Goal: Information Seeking & Learning: Learn about a topic

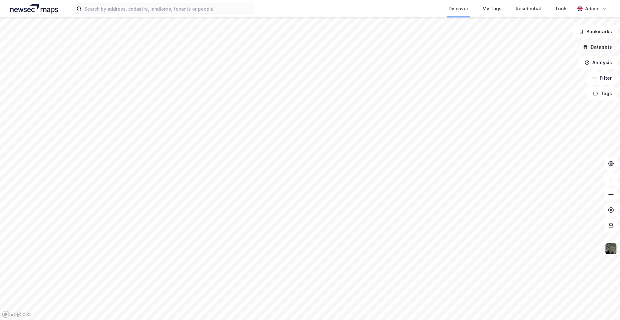
click at [601, 49] on button "Datasets" at bounding box center [598, 47] width 40 height 13
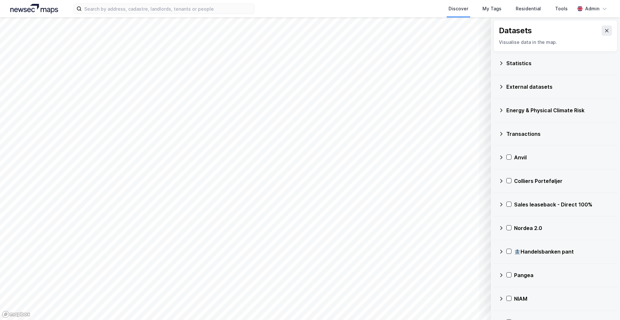
scroll to position [38, 0]
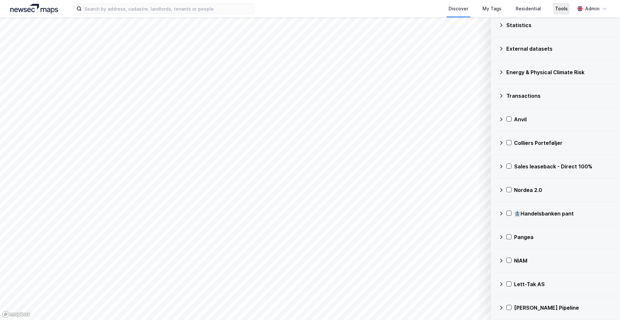
click at [560, 10] on div "Tools" at bounding box center [561, 9] width 13 height 8
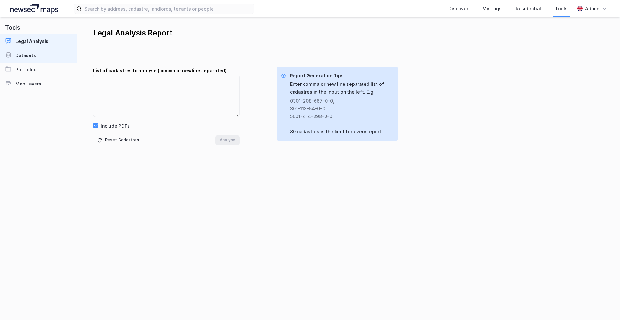
click at [57, 57] on link "Datasets" at bounding box center [38, 55] width 77 height 14
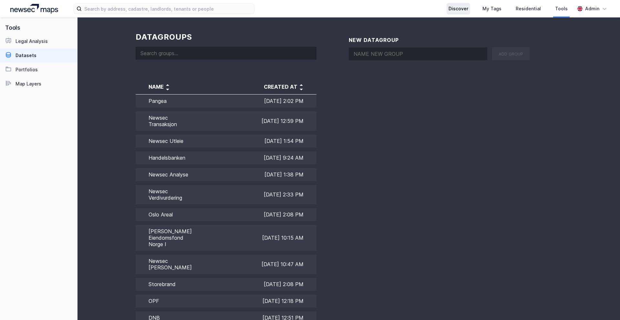
click at [462, 10] on div "Discover" at bounding box center [459, 9] width 20 height 8
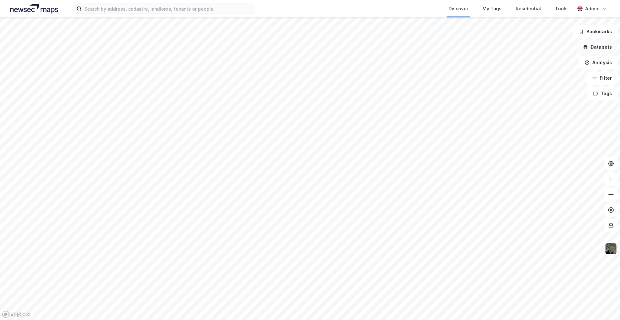
click at [599, 42] on button "Datasets" at bounding box center [598, 47] width 40 height 13
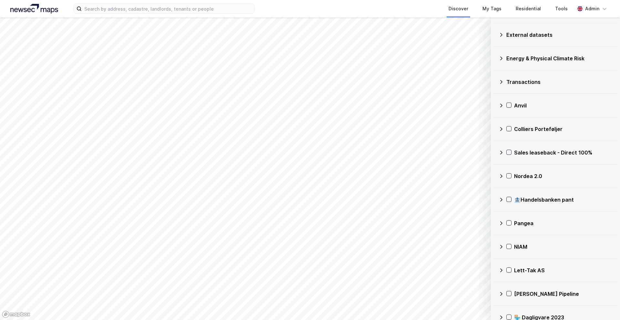
scroll to position [52, 0]
click at [502, 196] on div "🏦Handelsbanken pant" at bounding box center [556, 200] width 114 height 16
click at [511, 214] on icon at bounding box center [509, 215] width 5 height 5
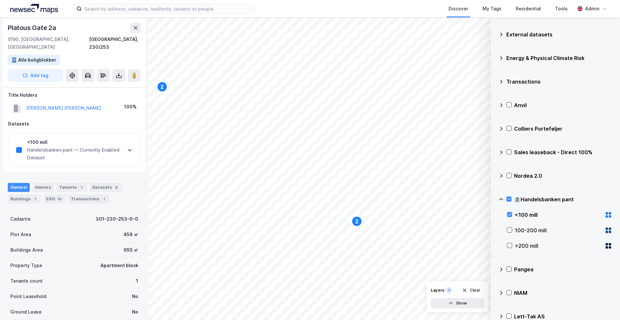
scroll to position [6, 0]
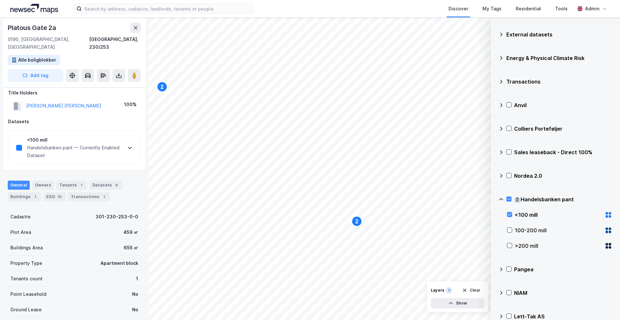
click at [131, 145] on icon at bounding box center [129, 147] width 5 height 5
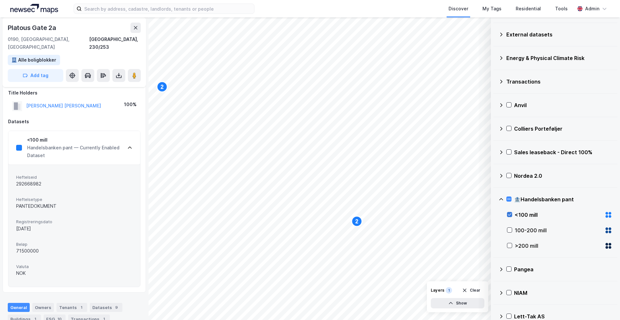
click at [511, 214] on icon at bounding box center [509, 215] width 5 height 5
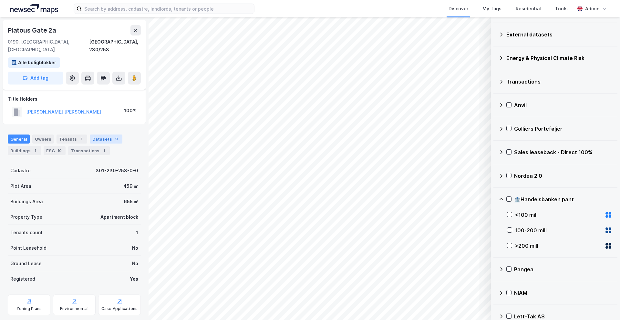
click at [99, 135] on div "Datasets 9" at bounding box center [106, 139] width 33 height 9
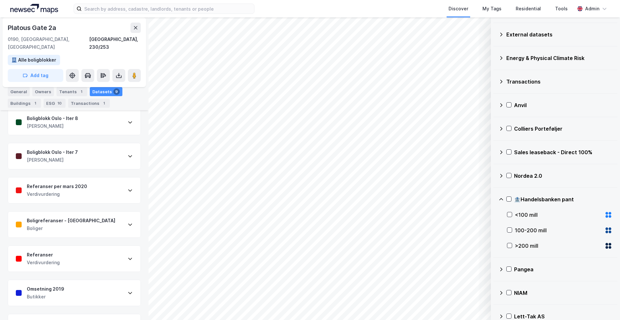
scroll to position [143, 0]
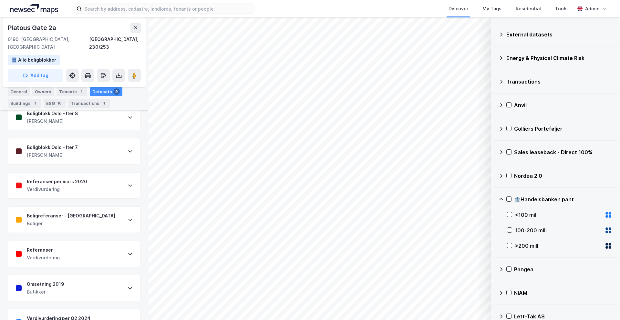
click at [120, 184] on div "Referanser per mars 2020 Verdivurdering" at bounding box center [74, 186] width 132 height 26
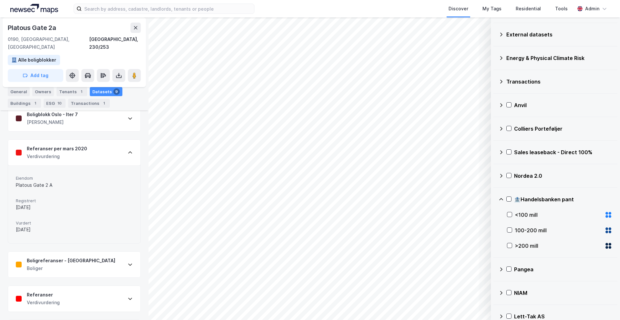
scroll to position [161, 0]
click at [110, 256] on div "Boligreferanser - Oslo Boliger" at bounding box center [74, 265] width 132 height 26
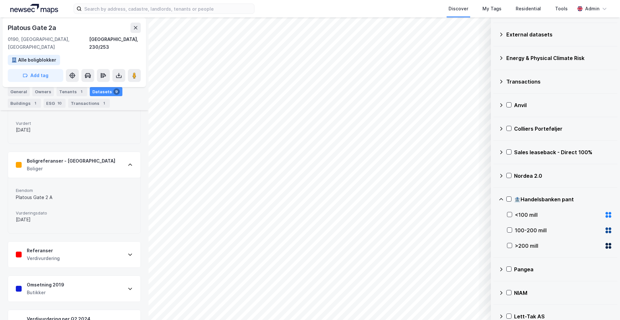
scroll to position [276, 0]
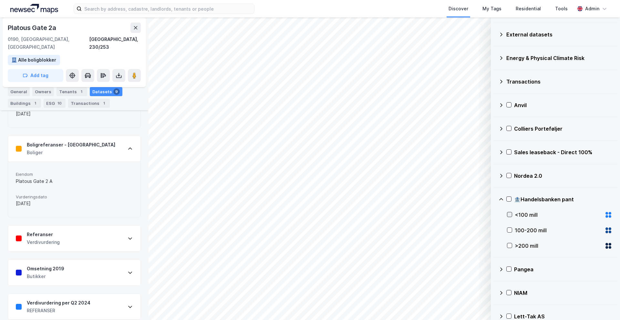
click at [510, 214] on icon at bounding box center [509, 215] width 5 height 5
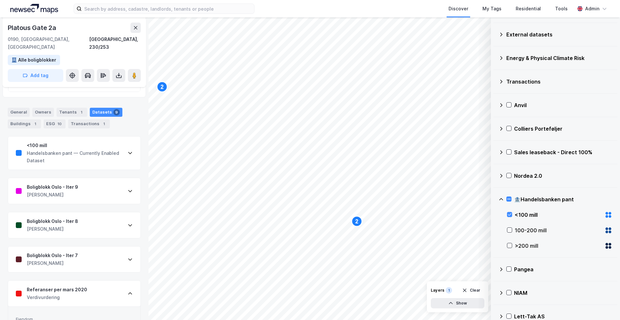
scroll to position [81, 0]
click at [127, 143] on div "<100 mill Handelsbanken pant — Currently Enabled Dataset" at bounding box center [74, 152] width 132 height 34
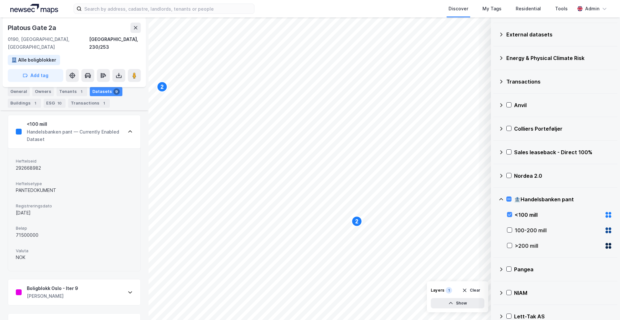
scroll to position [101, 0]
click at [123, 121] on div "<100 mill Handelsbanken pant — Currently Enabled Dataset" at bounding box center [74, 132] width 132 height 34
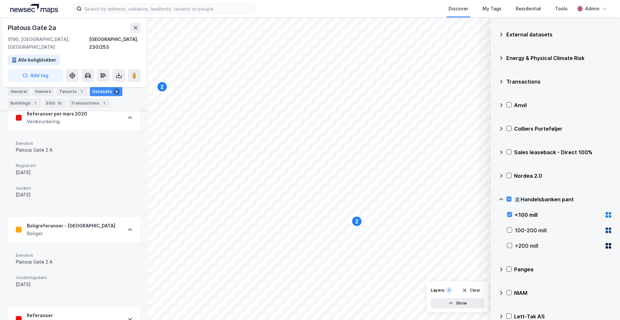
scroll to position [257, 0]
click at [119, 221] on div "Boligreferanser - Oslo Boliger" at bounding box center [74, 228] width 132 height 26
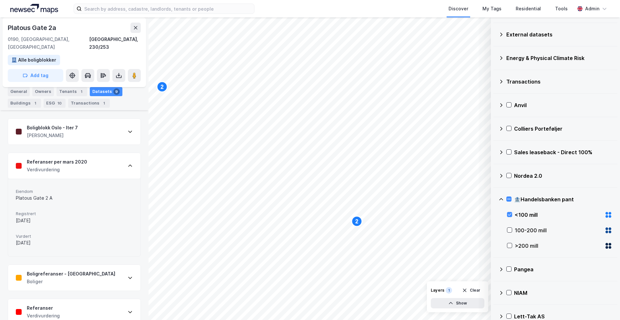
click at [131, 153] on div "Referanser per mars 2020 Verdivurdering" at bounding box center [74, 166] width 132 height 26
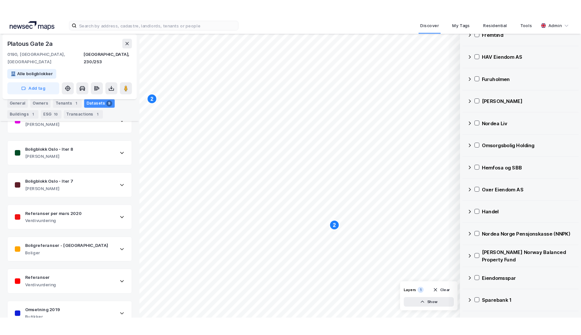
scroll to position [160, 0]
